Goal: Register for event/course

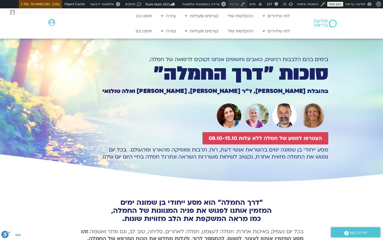
click at [240, 3] on link "עריכה" at bounding box center [238, 4] width 20 height 8
click at [84, 157] on p "מסע ייחודי בן שמונה ימים בהשראת אנשי דעת, רוח, תרבות ומוסיקה מהארץ ומהעולם. בכל…" at bounding box center [192, 153] width 274 height 14
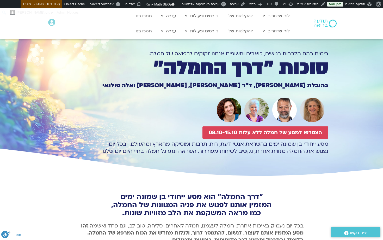
scroll to position [15, 0]
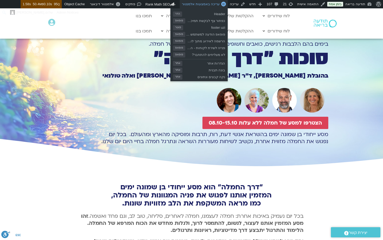
click at [208, 3] on span "עריכה באמצעות אלמנטור" at bounding box center [201, 4] width 38 height 4
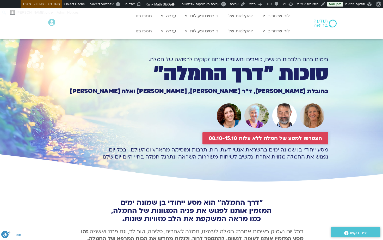
click at [244, 137] on span "הצטרפו למסע של חמלה ללא עלות 08.10-15.10" at bounding box center [265, 138] width 113 height 6
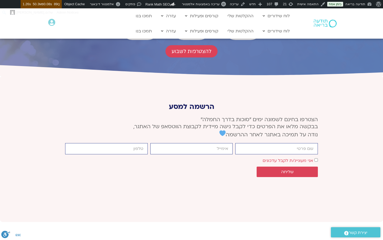
scroll to position [1913, 0]
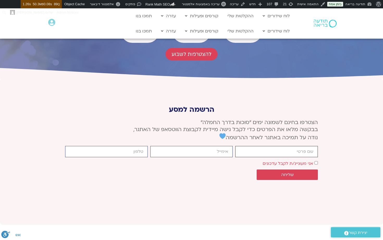
click at [282, 146] on input "firstname" at bounding box center [276, 151] width 83 height 11
type input "מיכל גורל"
type input "gm.michal@gmail.com"
type input "0544606610"
click at [291, 172] on span "שליחה" at bounding box center [287, 174] width 13 height 5
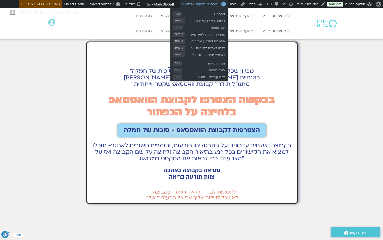
click at [204, 3] on span "עריכה באמצעות אלמנטור" at bounding box center [201, 4] width 38 height 4
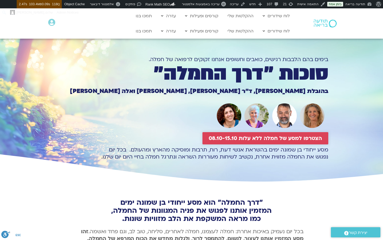
click at [257, 135] on span "הצטרפו למסע של חמלה ללא עלות 08.10-15.10" at bounding box center [265, 138] width 113 height 6
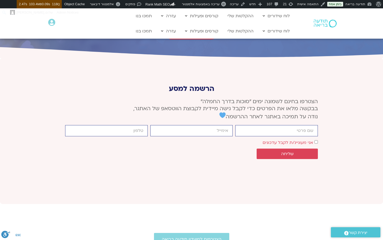
scroll to position [1914, 0]
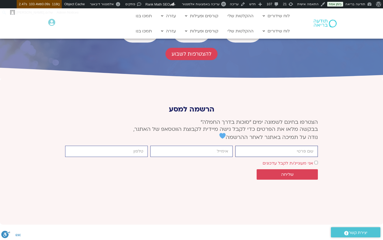
click at [296, 145] on input "firstname" at bounding box center [276, 150] width 83 height 11
type input "[PERSON_NAME]"
type input "[EMAIL_ADDRESS][DOMAIN_NAME]"
type input "0544606610"
click at [293, 172] on span "שליחה" at bounding box center [287, 174] width 13 height 5
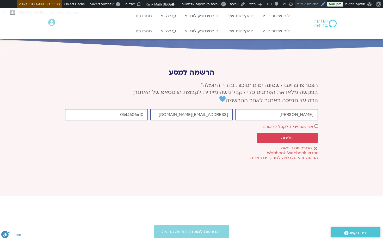
scroll to position [1946, 0]
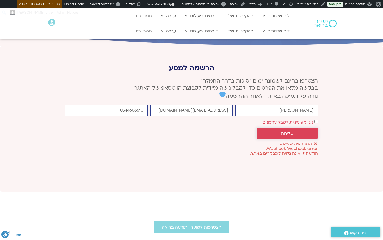
click at [290, 131] on span "שליחה" at bounding box center [287, 133] width 13 height 5
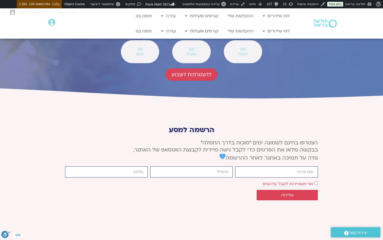
scroll to position [1893, 0]
click at [281, 166] on input "firstname" at bounding box center [276, 171] width 83 height 11
type input "[PERSON_NAME]"
type input "[EMAIL_ADDRESS][DOMAIN_NAME]"
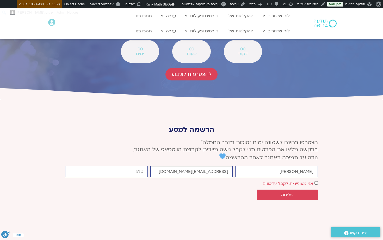
type input "0544606610"
click at [300, 192] on span "שליחה" at bounding box center [287, 194] width 49 height 5
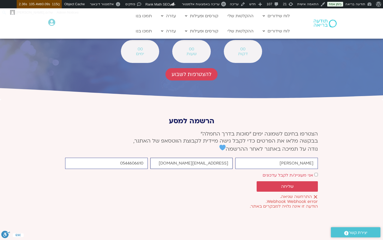
click at [201, 157] on input "[EMAIL_ADDRESS][DOMAIN_NAME]" at bounding box center [191, 162] width 83 height 11
click at [201, 157] on input "gm.michal@gmail.com" at bounding box center [191, 162] width 83 height 11
type input "צ"
type input "mindfulspace.il@gmail.com"
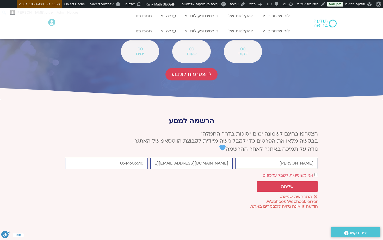
click at [300, 157] on input "מיכל גורל" at bounding box center [276, 162] width 83 height 11
type input "n"
type input "ממ"
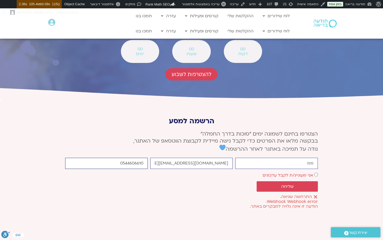
click at [136, 157] on input "0544606610" at bounding box center [106, 162] width 83 height 11
type input "05446063610"
click at [293, 184] on span "שליחה" at bounding box center [287, 186] width 13 height 5
